Goal: Transaction & Acquisition: Purchase product/service

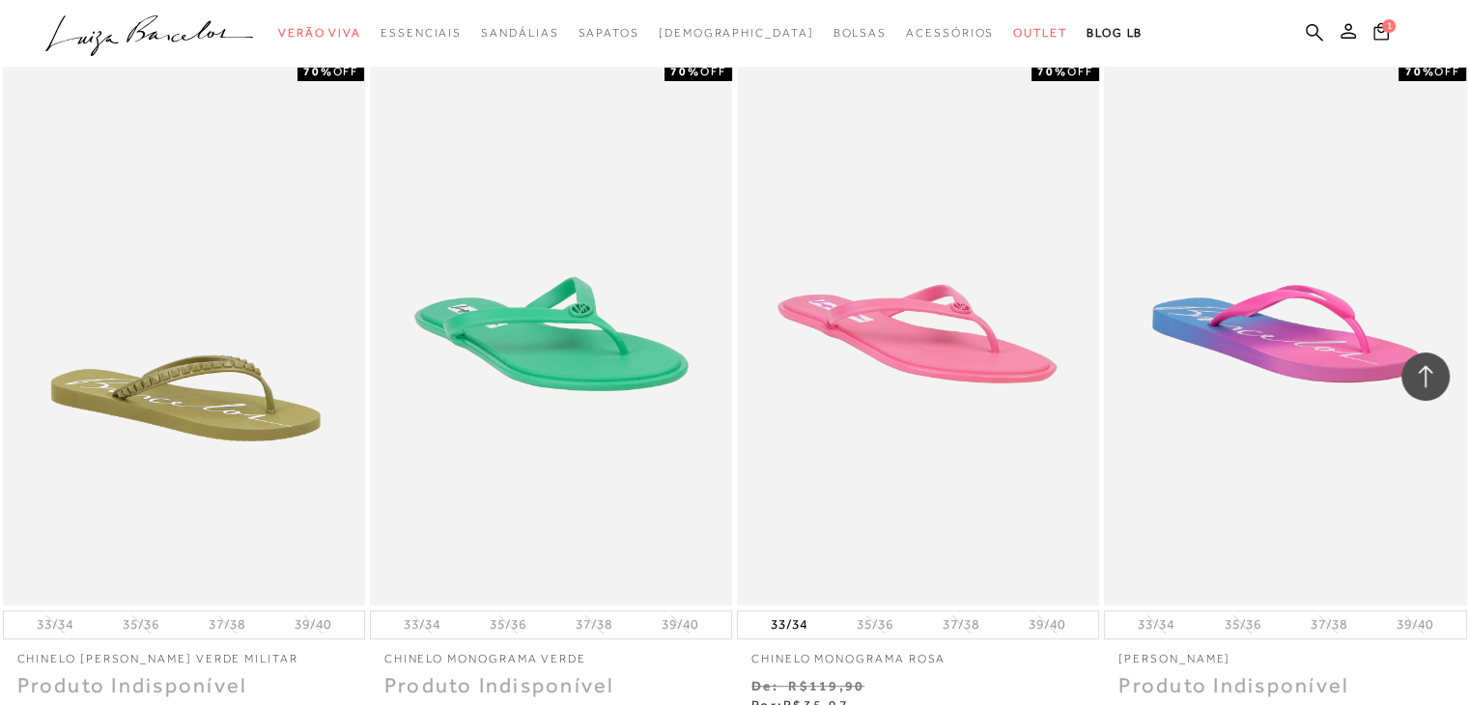
scroll to position [1190, 0]
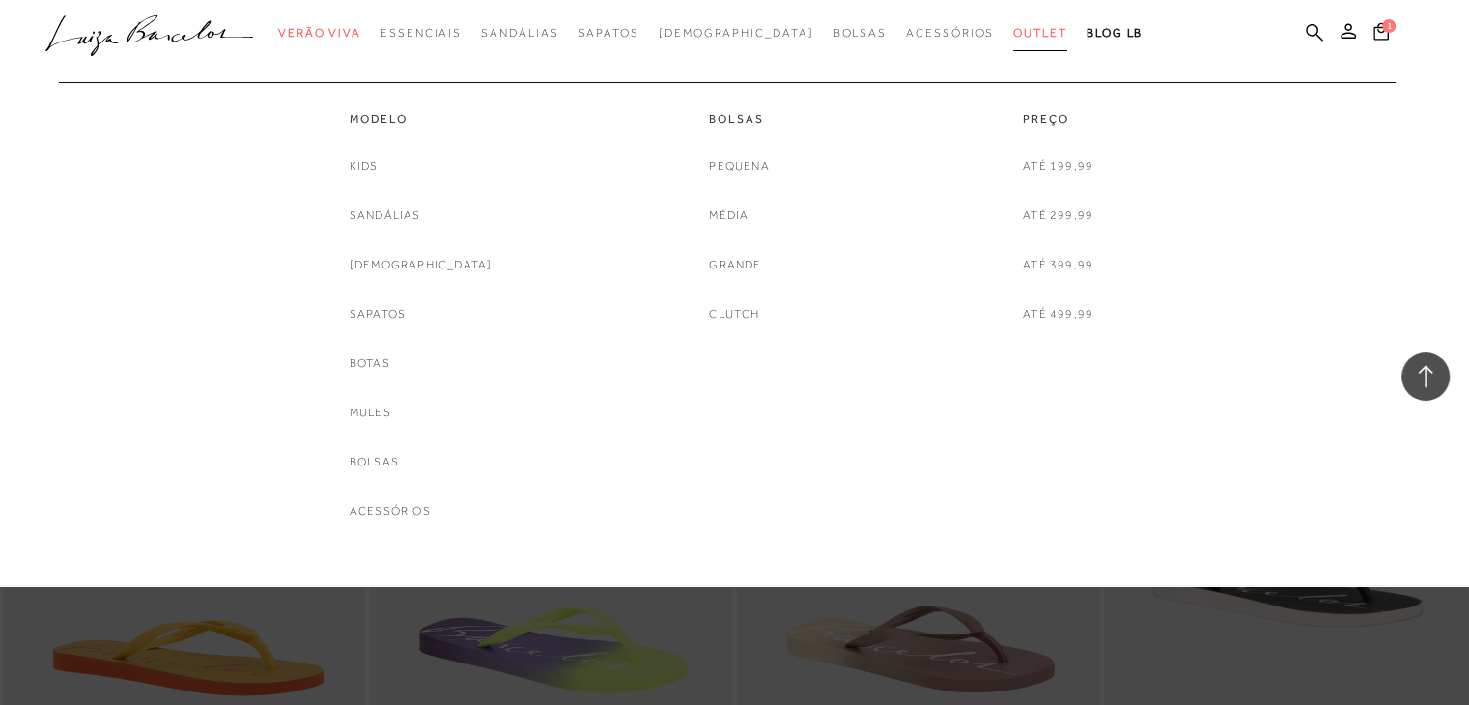
click at [1013, 39] on span "Outlet" at bounding box center [1040, 33] width 54 height 14
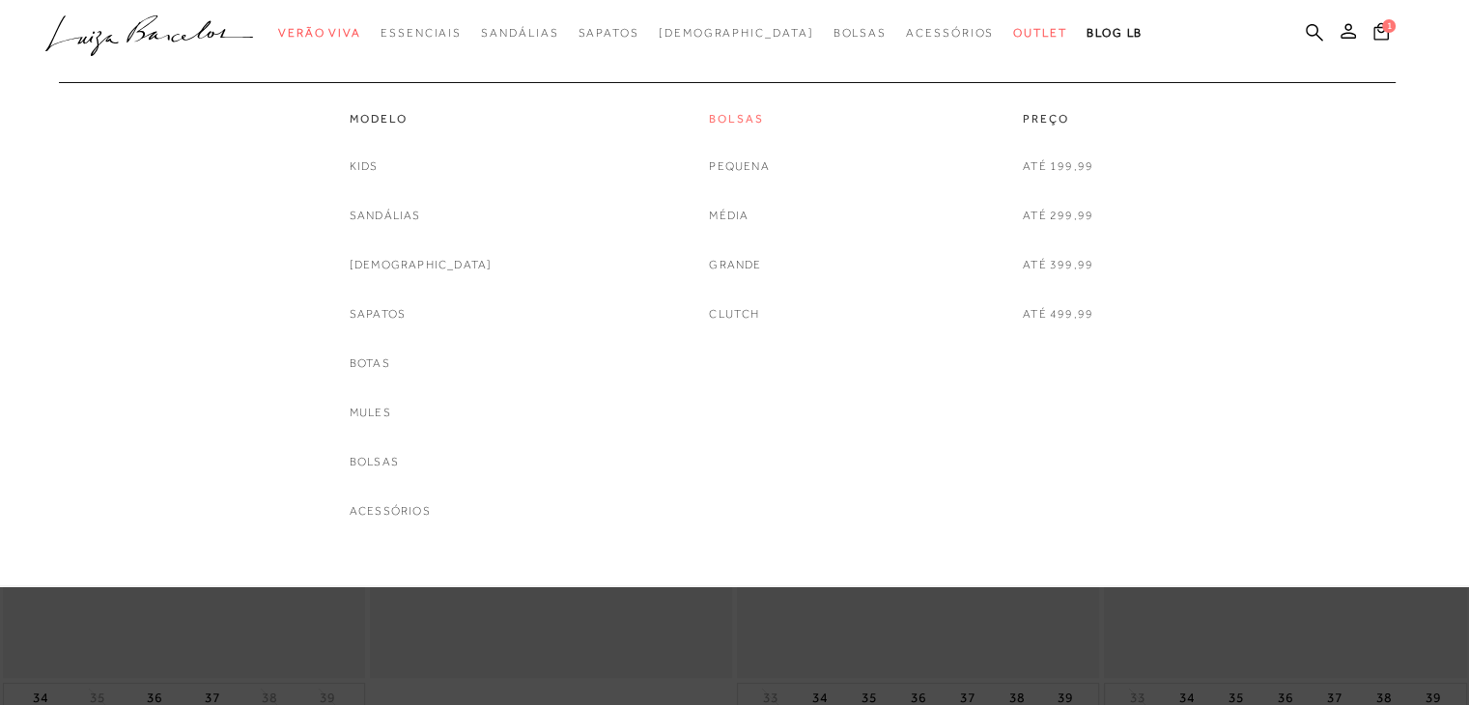
click at [747, 119] on link "Bolsas" at bounding box center [739, 119] width 60 height 16
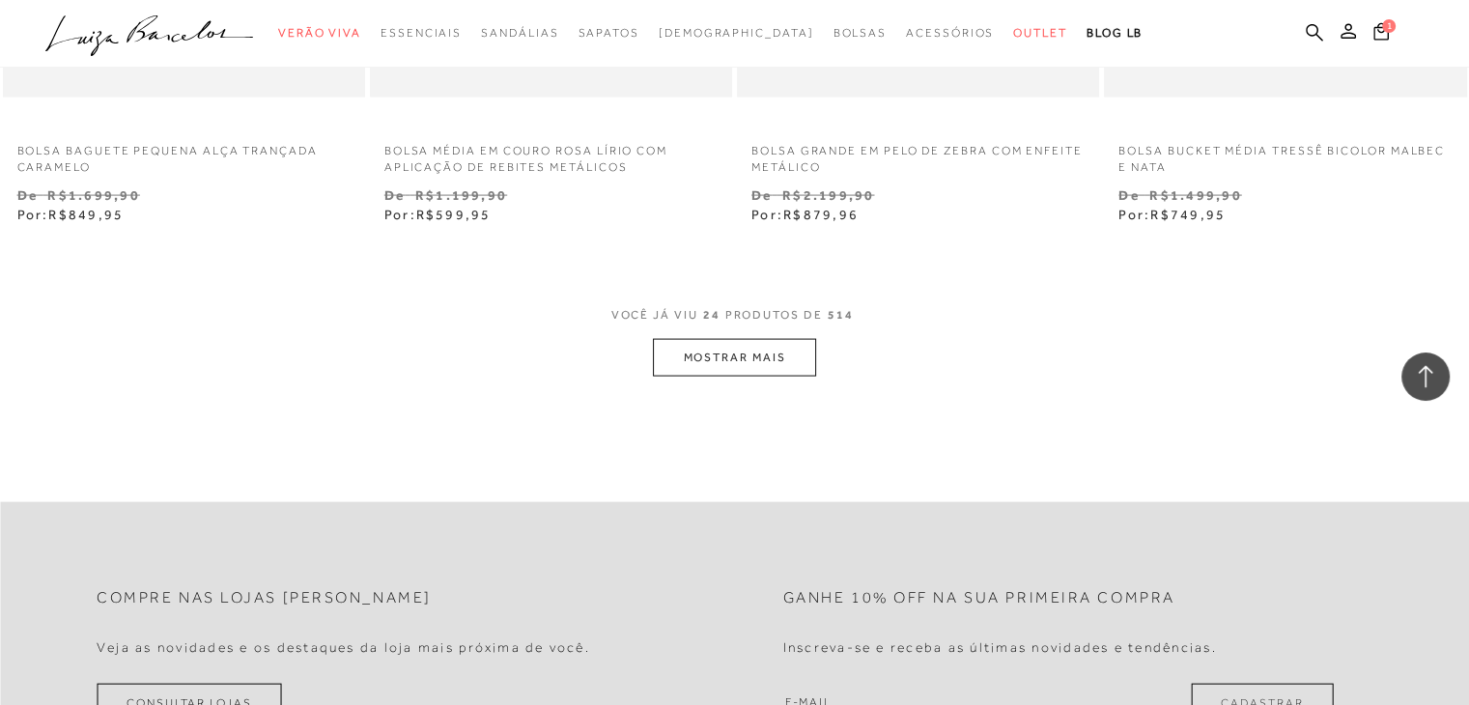
scroll to position [4048, 0]
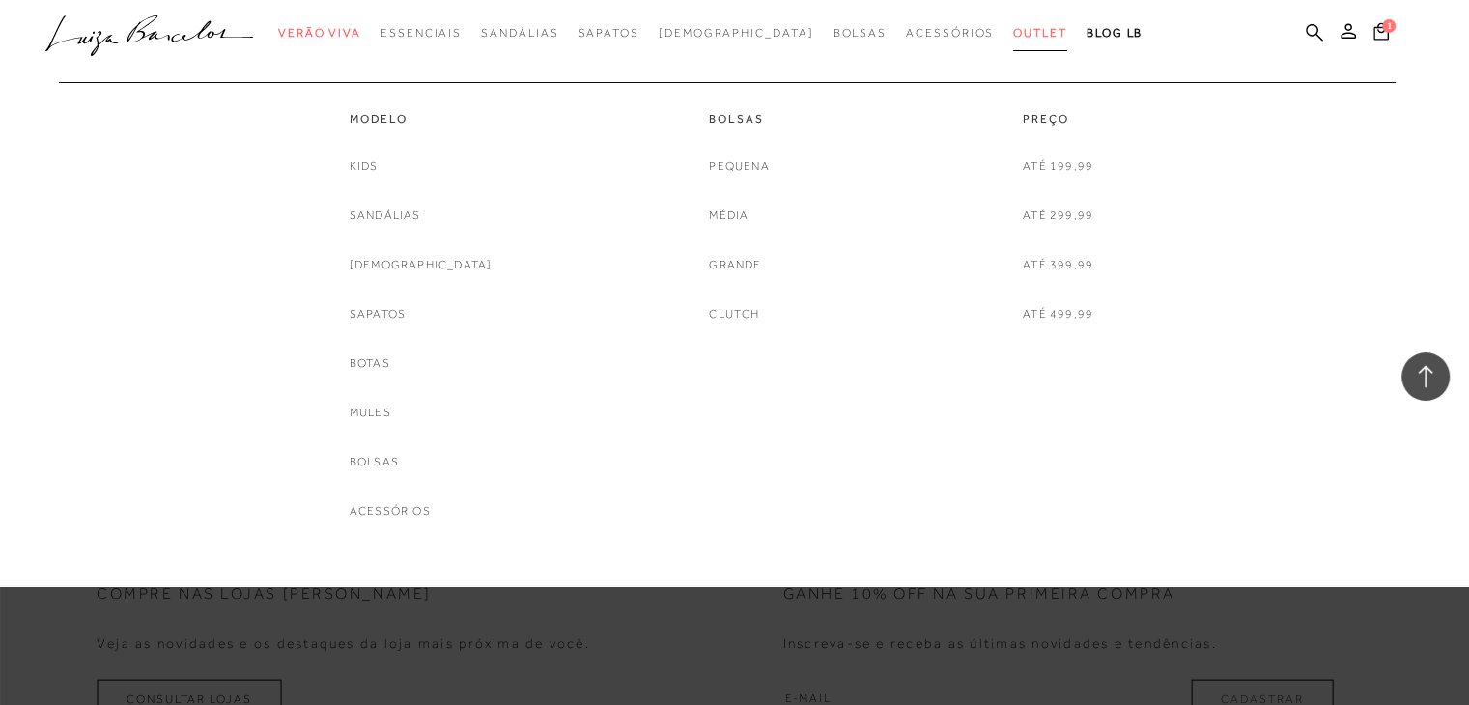
click at [1013, 42] on link "Outlet" at bounding box center [1040, 33] width 54 height 36
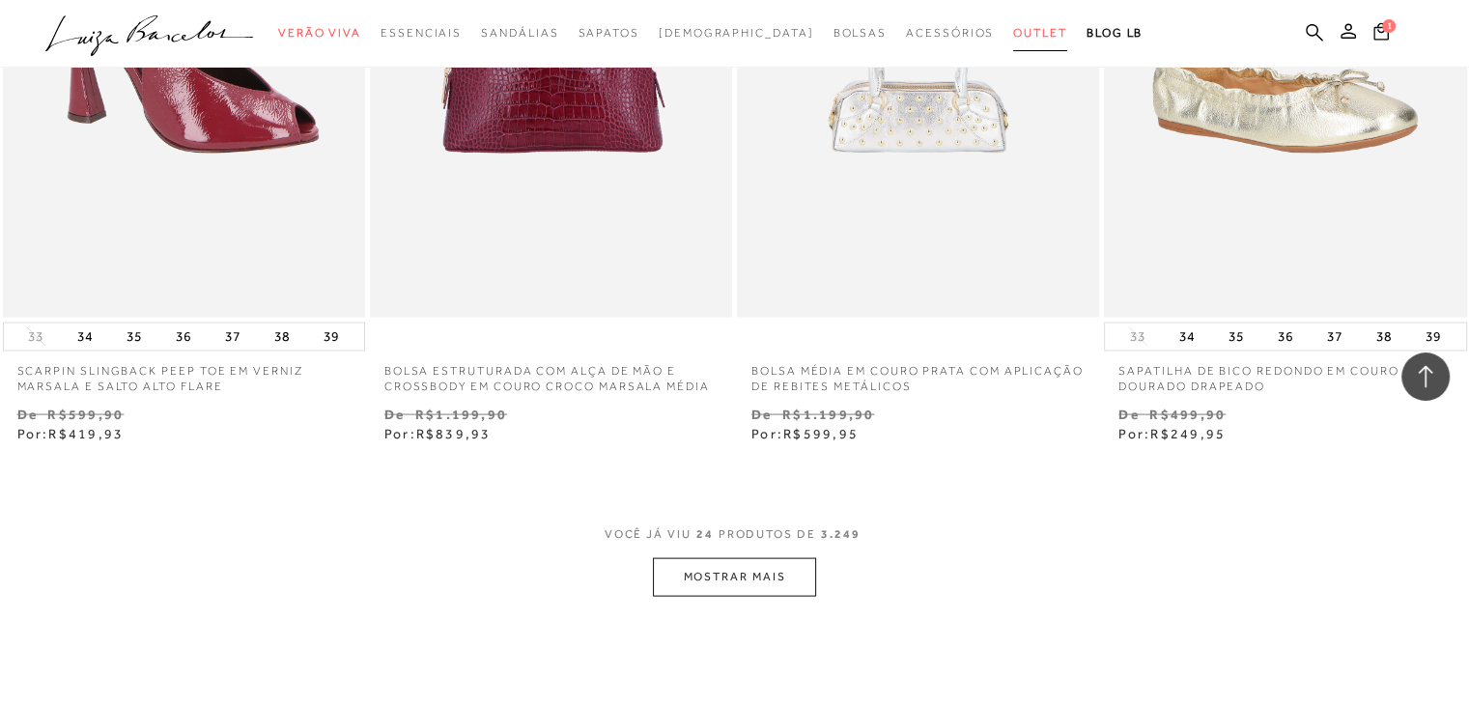
scroll to position [3797, 0]
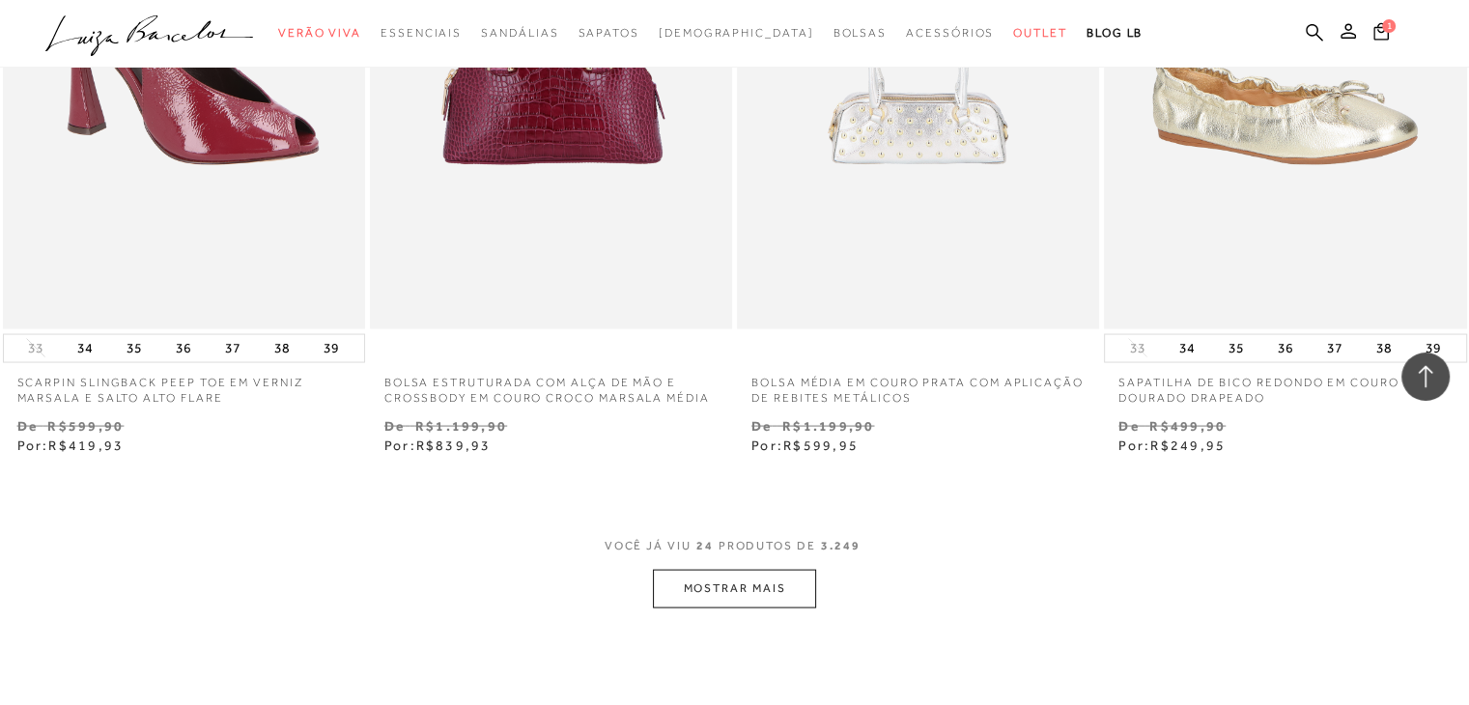
click at [773, 580] on button "MOSTRAR MAIS" at bounding box center [734, 589] width 162 height 38
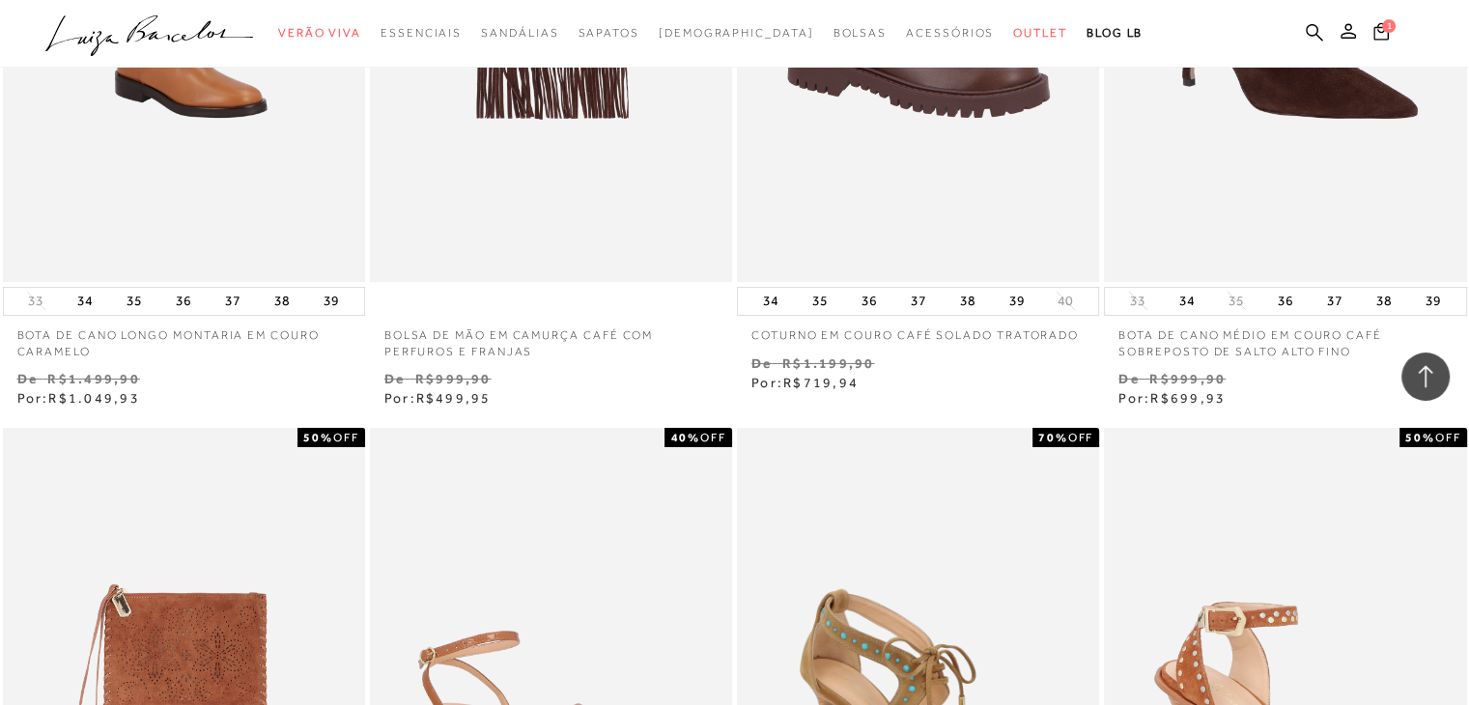
scroll to position [7733, 0]
